Goal: Navigation & Orientation: Find specific page/section

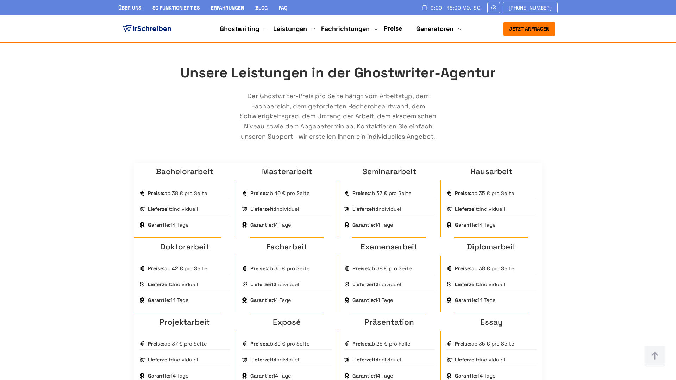
scroll to position [443, 0]
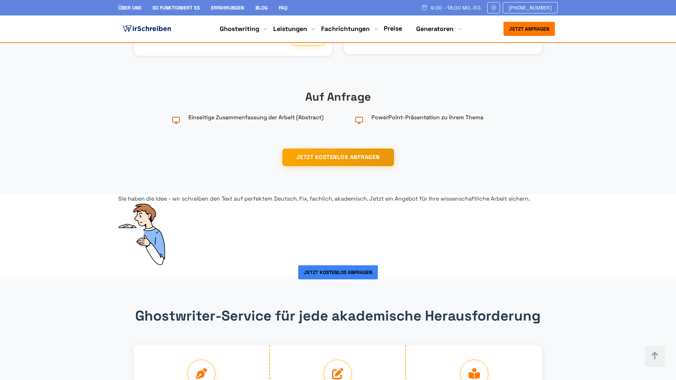
scroll to position [1070, 0]
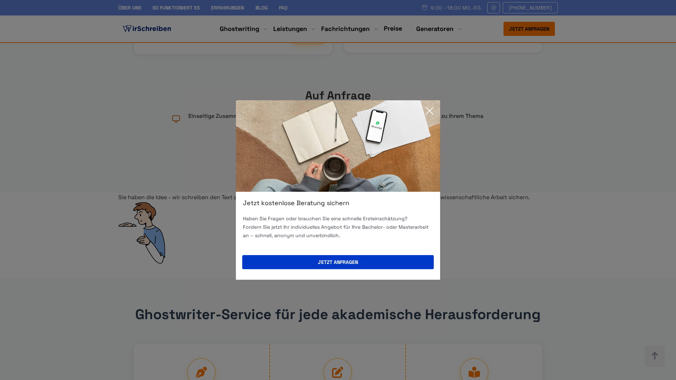
click at [430, 108] on icon at bounding box center [430, 111] width 14 height 14
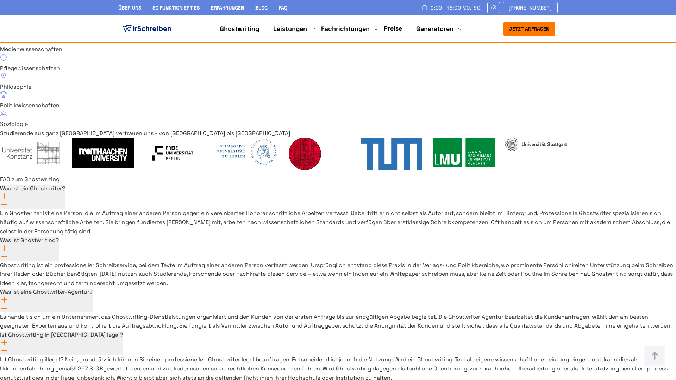
scroll to position [5077, 0]
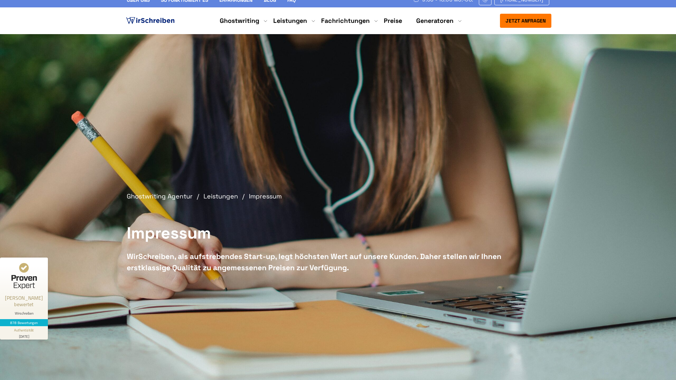
scroll to position [5, 0]
